Goal: Information Seeking & Learning: Learn about a topic

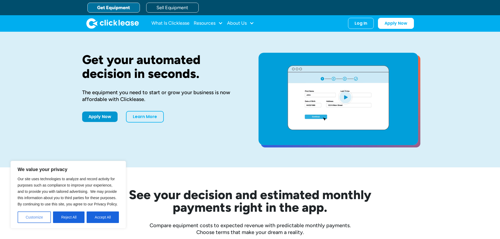
click at [42, 219] on button "Customize" at bounding box center [34, 217] width 33 height 12
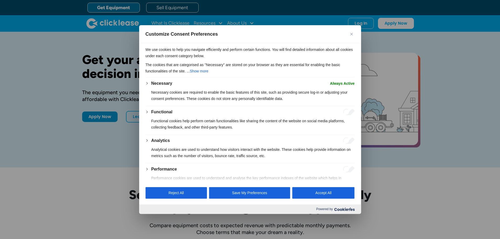
click at [351, 36] on button "Close" at bounding box center [351, 34] width 6 height 6
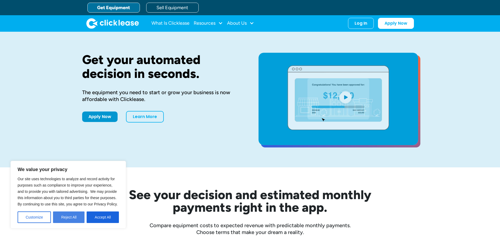
click at [72, 218] on button "Reject All" at bounding box center [68, 217] width 31 height 12
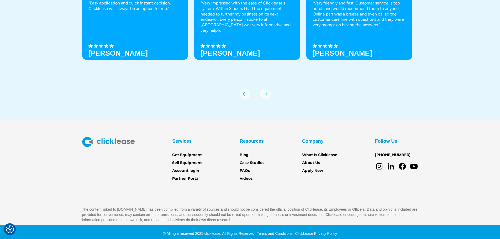
scroll to position [1851, 0]
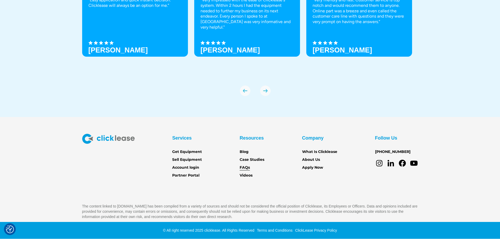
click at [247, 166] on link "FAQs" at bounding box center [244, 168] width 10 height 6
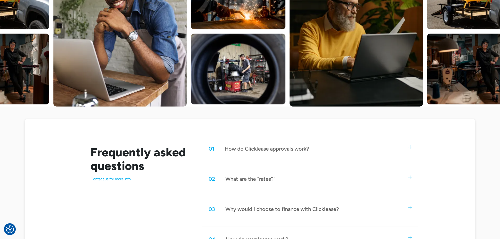
scroll to position [184, 0]
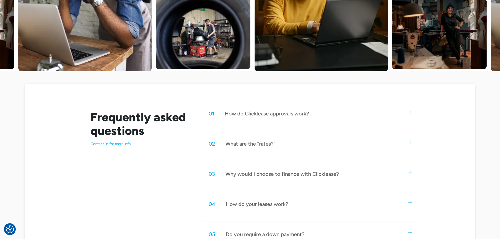
click at [409, 113] on img at bounding box center [409, 111] width 3 height 3
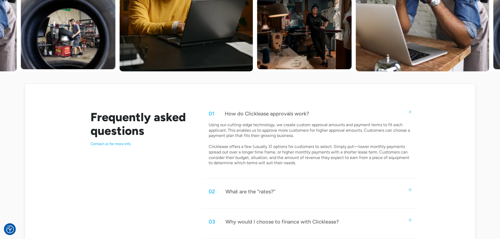
click at [407, 191] on div "02 What are the “rates?”" at bounding box center [309, 191] width 215 height 17
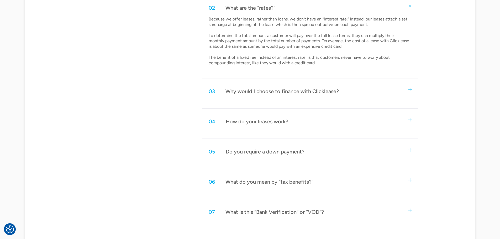
scroll to position [393, 0]
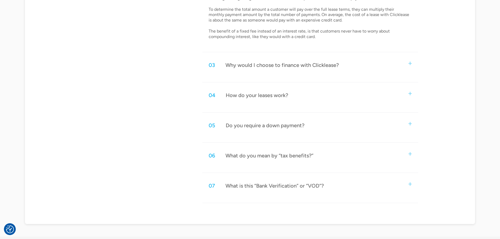
click at [410, 123] on img at bounding box center [409, 123] width 3 height 3
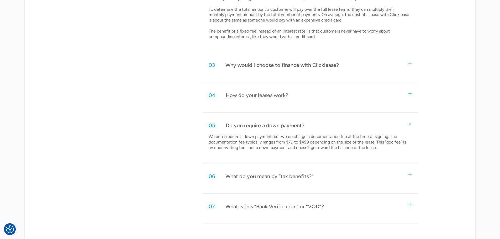
click at [411, 174] on img at bounding box center [409, 174] width 3 height 3
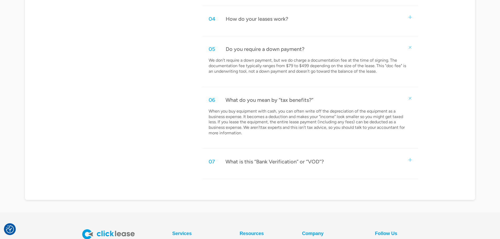
scroll to position [498, 0]
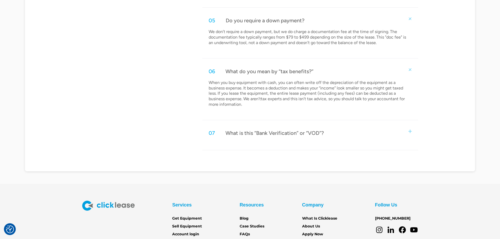
click at [410, 131] on img at bounding box center [409, 131] width 3 height 3
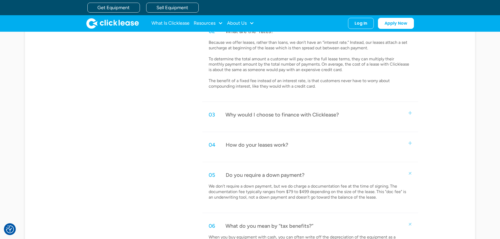
scroll to position [315, 0]
